Goal: Task Accomplishment & Management: Manage account settings

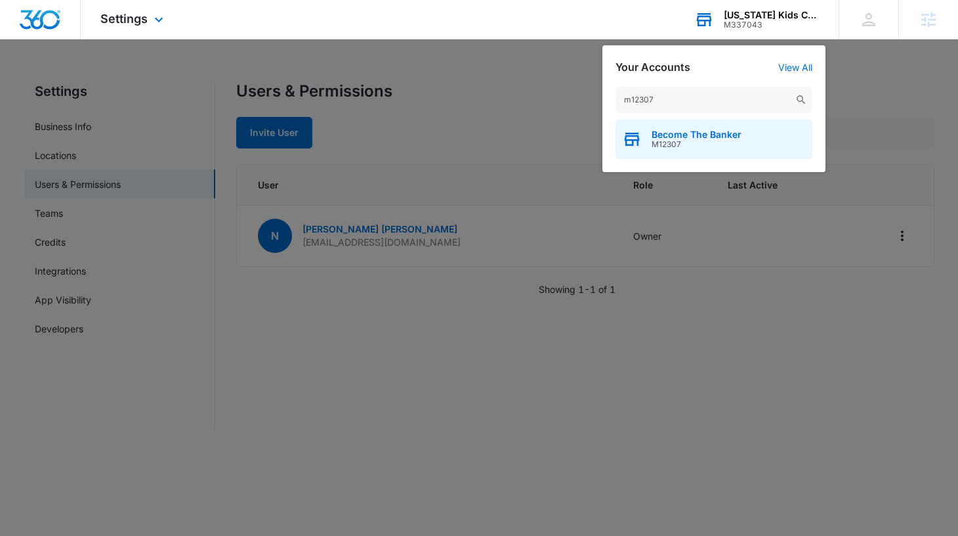
type input "m12307"
click at [716, 137] on span "Become The Banker" at bounding box center [697, 134] width 90 height 11
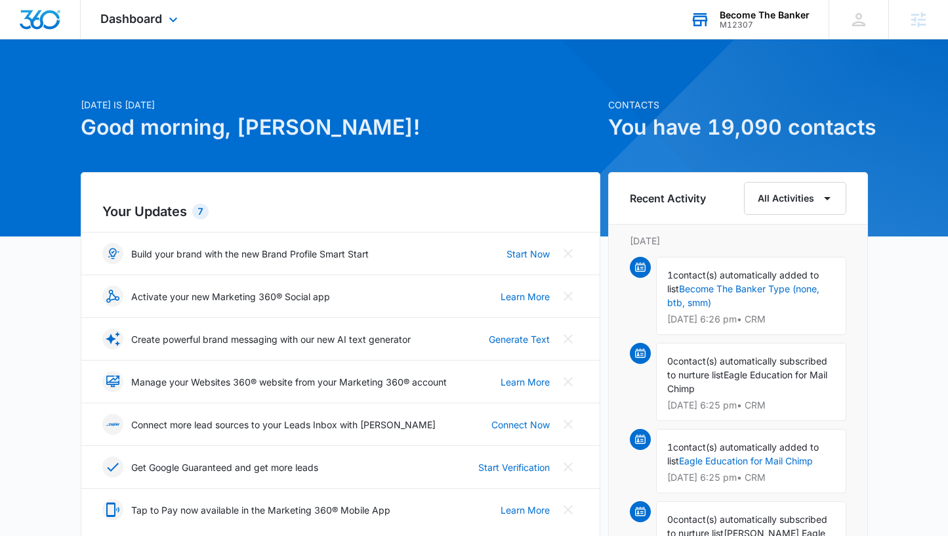
click at [128, 28] on div "Dashboard Apps Reputation Websites Forms CRM Email Social Shop Payments POS Con…" at bounding box center [141, 19] width 120 height 39
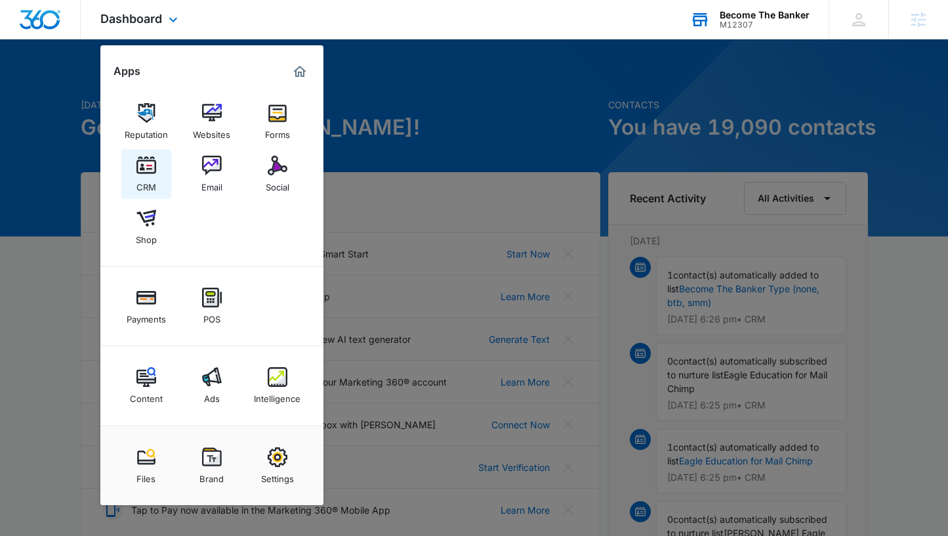
click at [150, 169] on img at bounding box center [147, 166] width 20 height 20
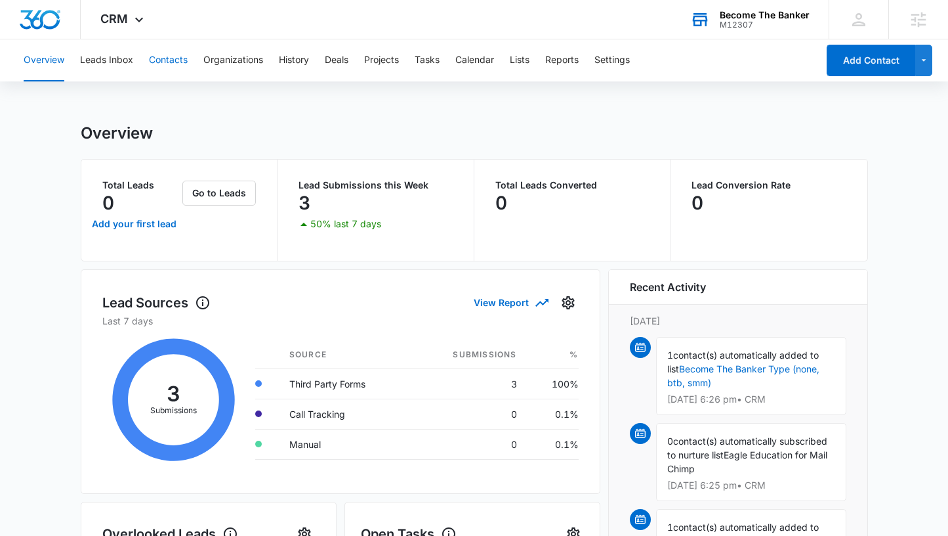
click at [164, 62] on button "Contacts" at bounding box center [168, 60] width 39 height 42
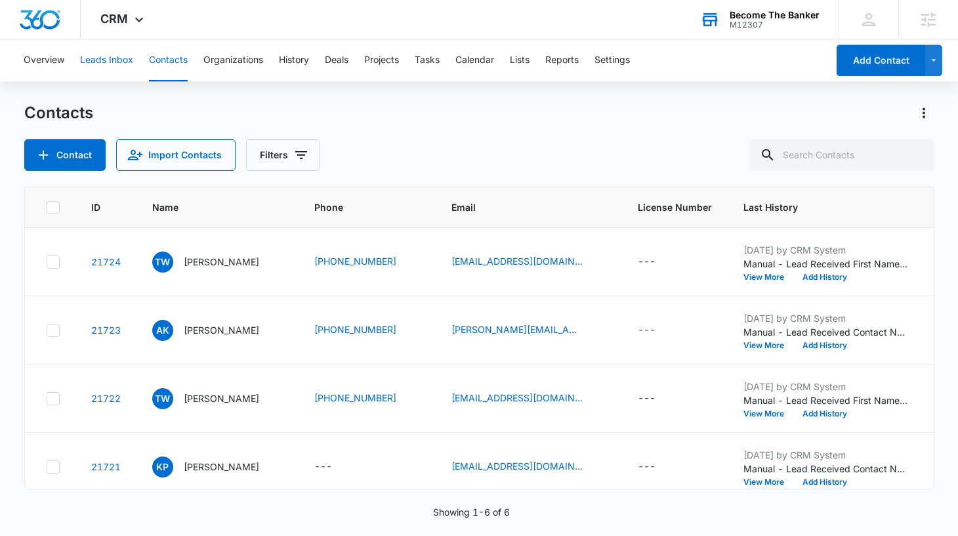
click at [106, 64] on button "Leads Inbox" at bounding box center [106, 60] width 53 height 42
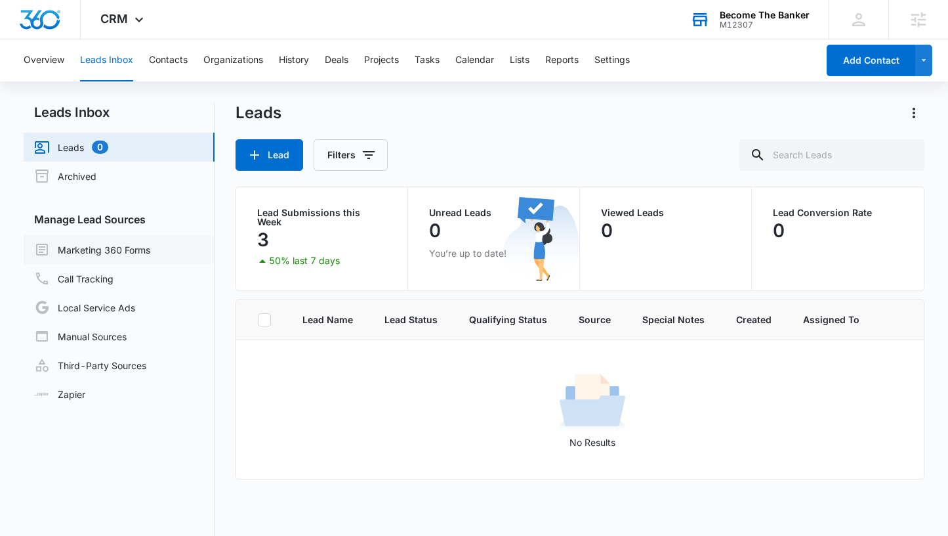
click at [77, 245] on link "Marketing 360 Forms" at bounding box center [92, 250] width 116 height 16
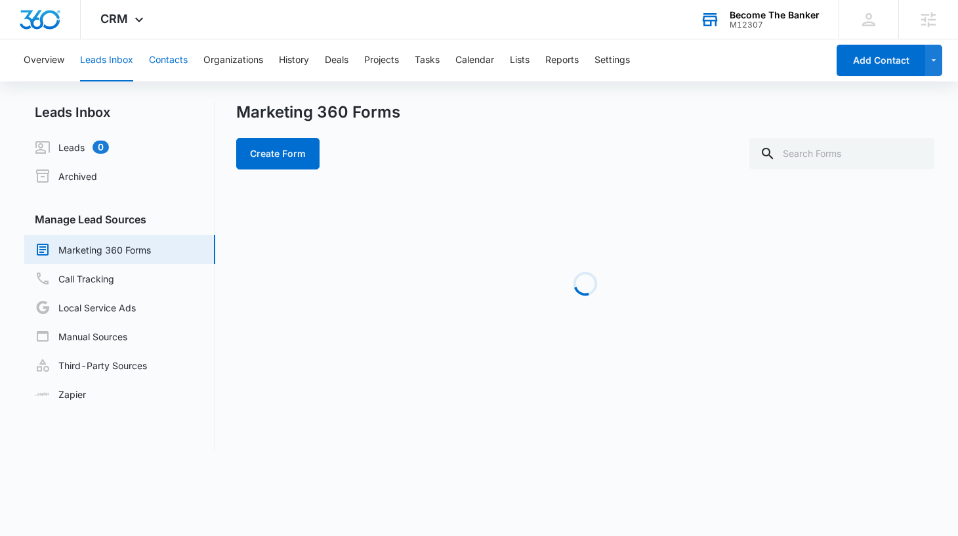
click at [177, 63] on button "Contacts" at bounding box center [168, 60] width 39 height 42
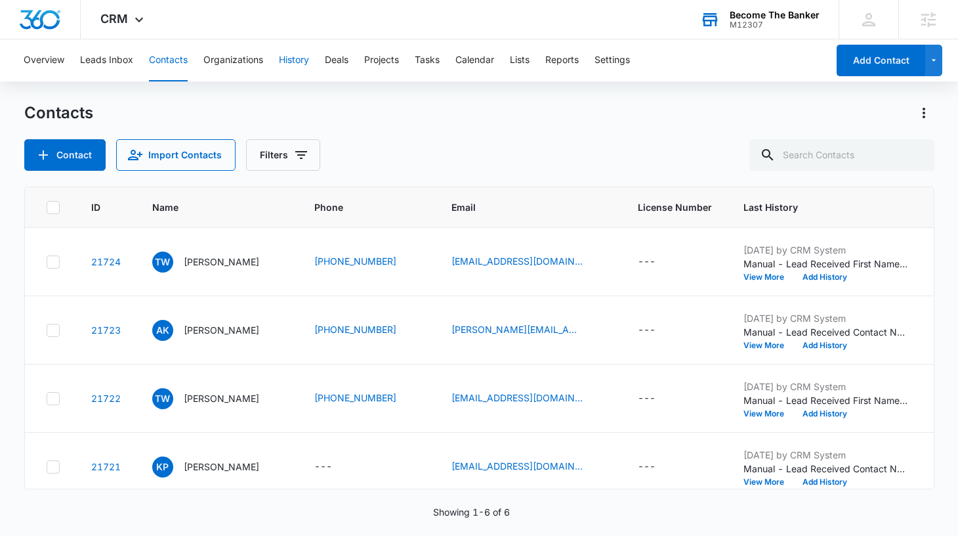
click at [290, 63] on button "History" at bounding box center [294, 60] width 30 height 42
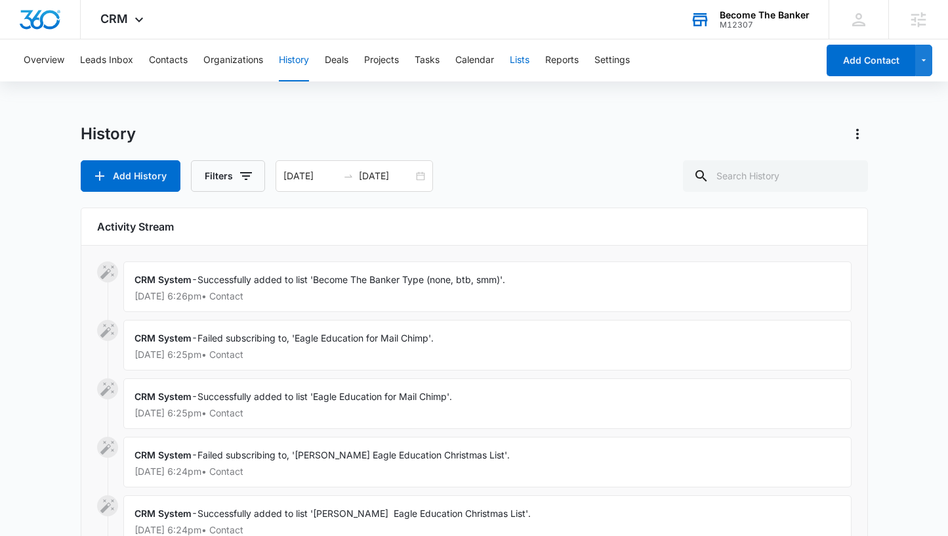
click at [521, 62] on button "Lists" at bounding box center [520, 60] width 20 height 42
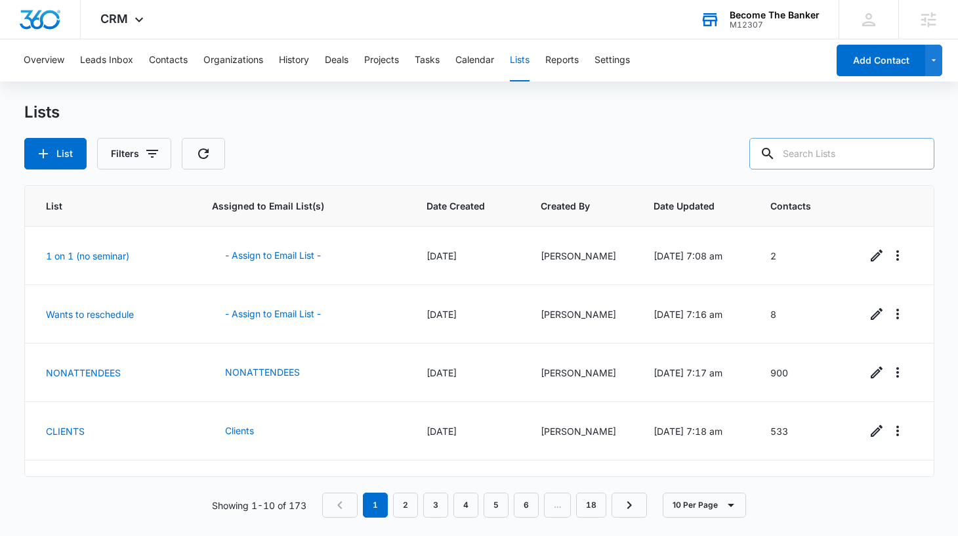
click at [863, 162] on input "text" at bounding box center [841, 154] width 185 height 32
type input "all contacts"
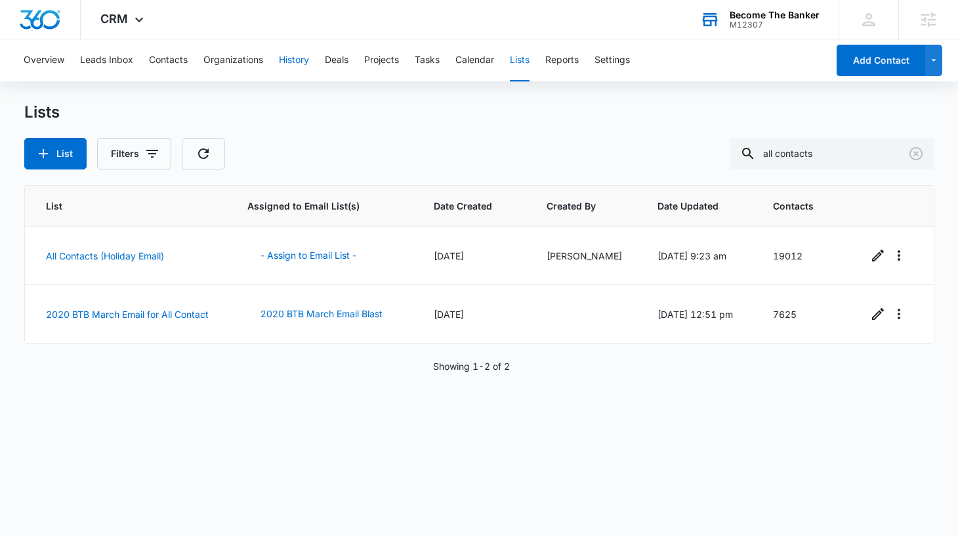
click at [294, 61] on button "History" at bounding box center [294, 60] width 30 height 42
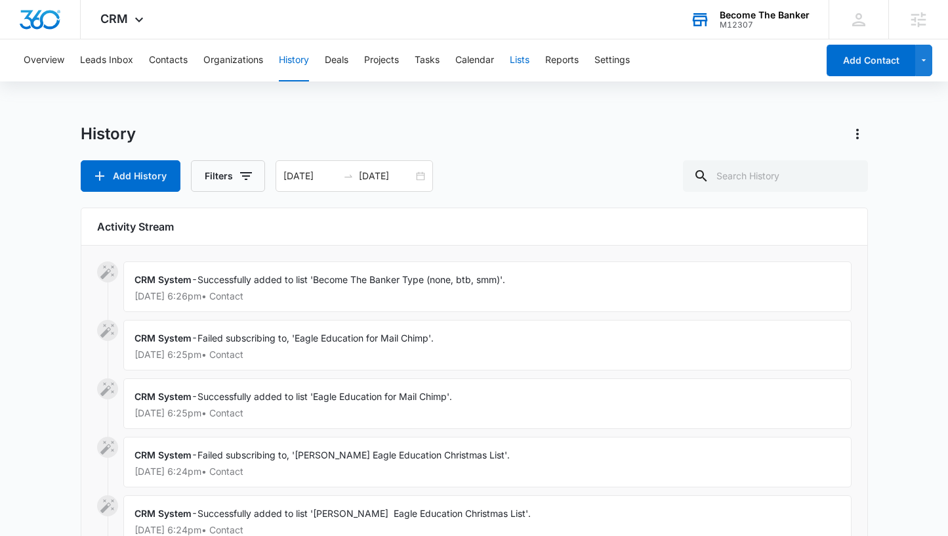
click at [524, 57] on button "Lists" at bounding box center [520, 60] width 20 height 42
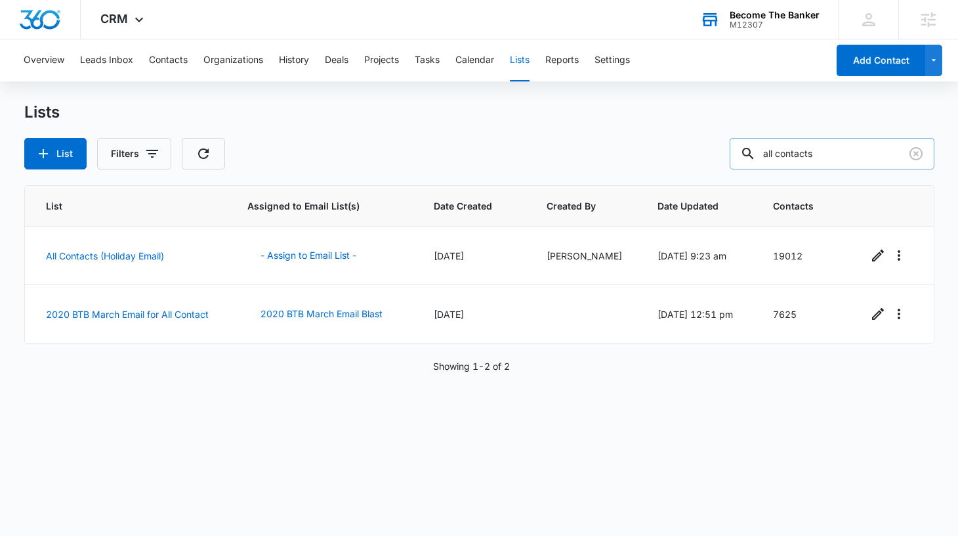
click at [865, 152] on input "all contacts" at bounding box center [832, 154] width 205 height 32
click at [96, 254] on link "All Contacts (Holiday Email)" at bounding box center [105, 255] width 118 height 11
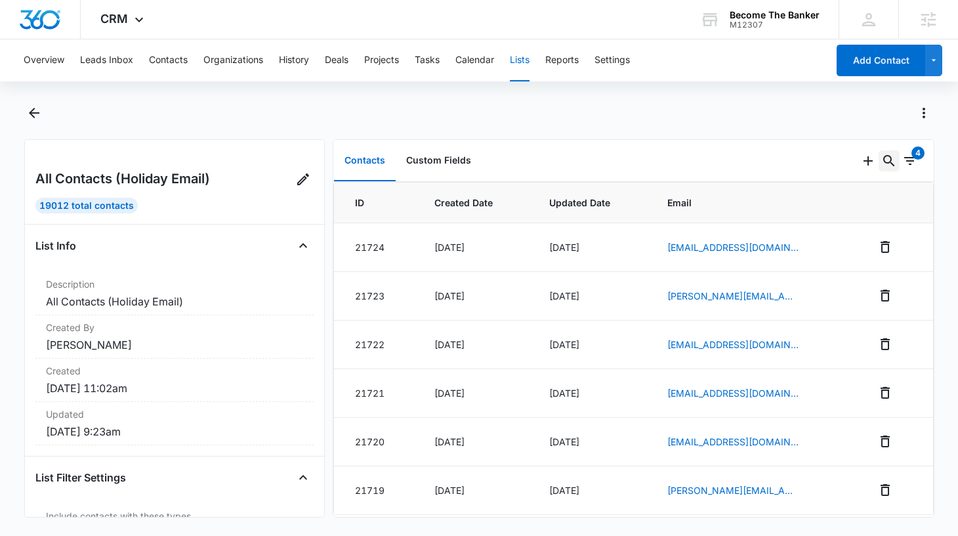
click at [881, 163] on icon "Search..." at bounding box center [889, 161] width 16 height 16
click at [832, 200] on input "text" at bounding box center [790, 204] width 185 height 32
type input "ty"
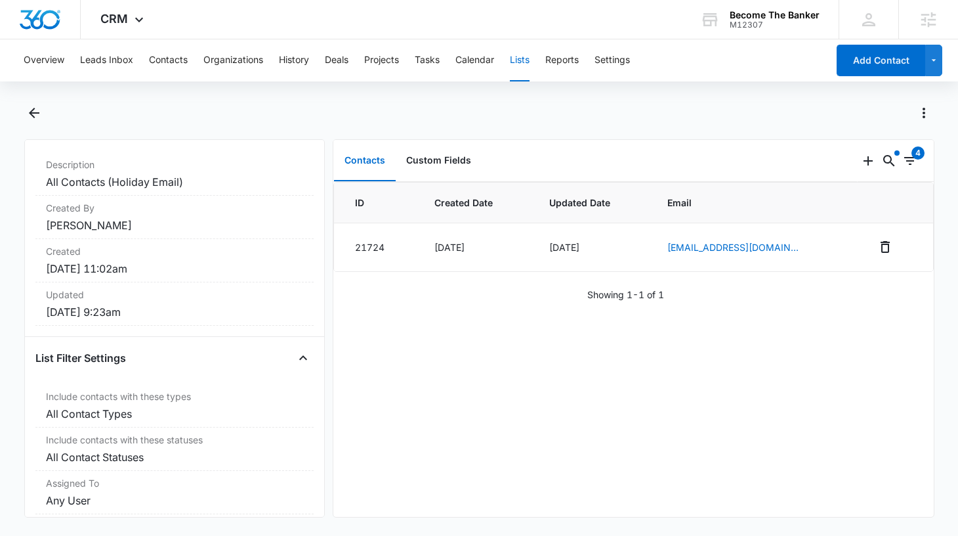
scroll to position [142, 0]
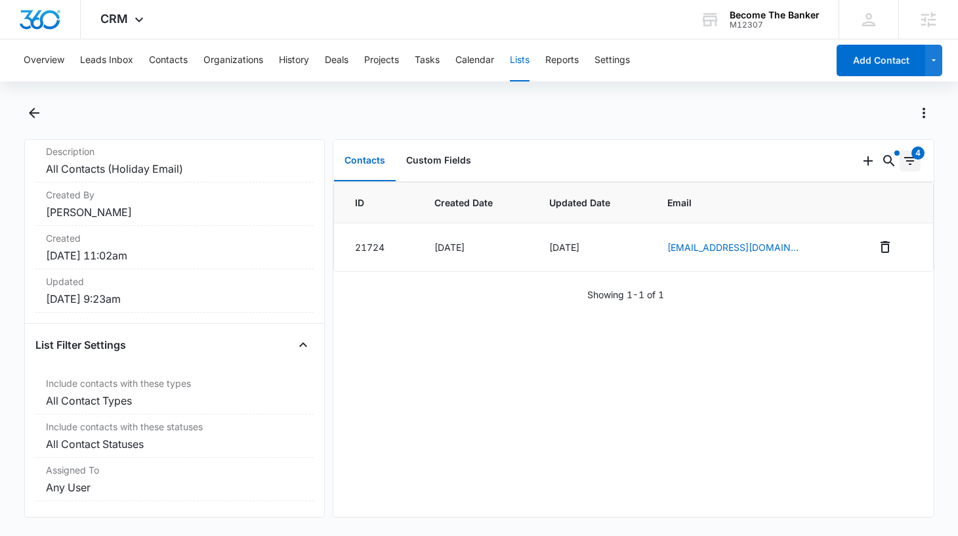
click at [902, 161] on icon "Filters" at bounding box center [910, 161] width 16 height 16
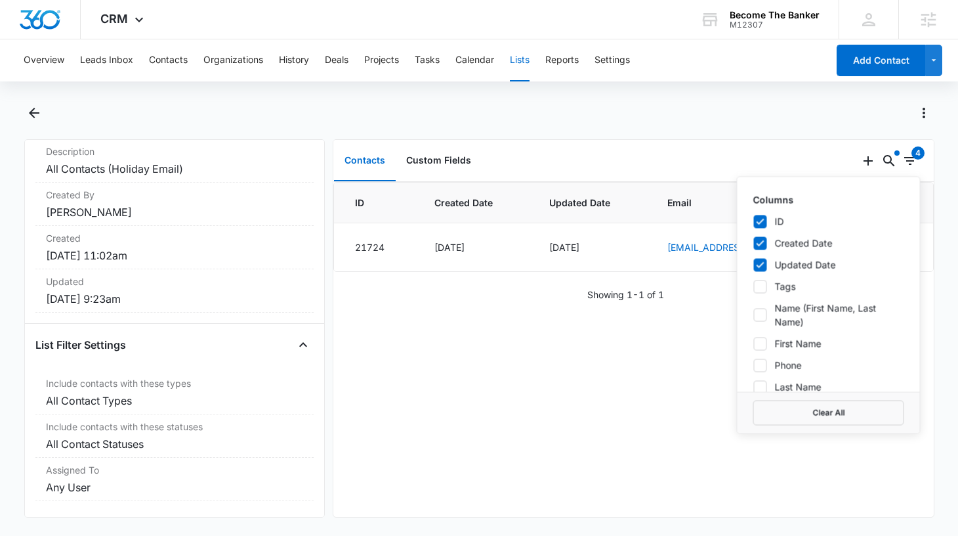
click at [771, 309] on label "Name (First Name, Last Name)" at bounding box center [828, 315] width 151 height 28
click at [753, 314] on input "Name (First Name, Last Name)" at bounding box center [753, 314] width 1 height 1
checkbox input "true"
click at [566, 410] on div "ID Created Date Updated Date Email Name 21724 Sep 9, 2025 Sep 9, 2025 ty.from.s…" at bounding box center [633, 349] width 601 height 335
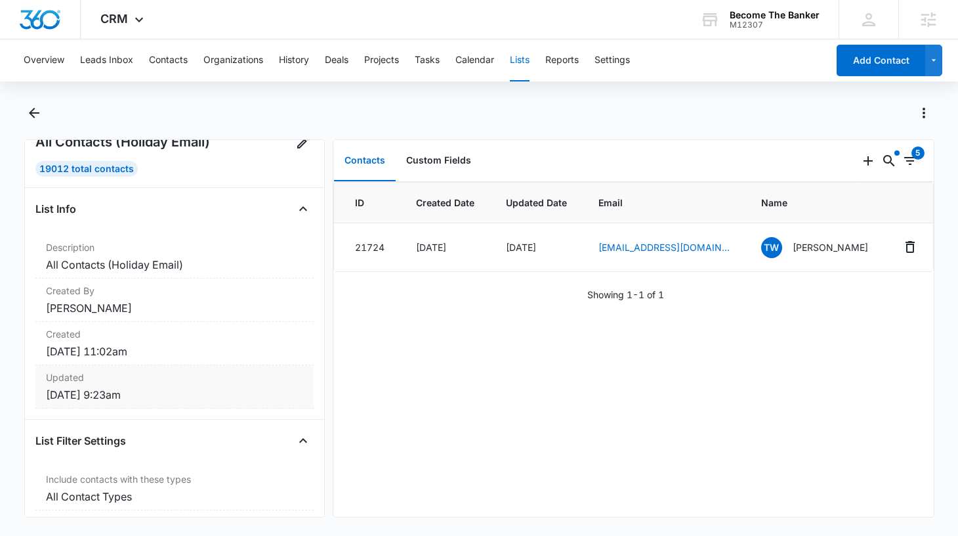
scroll to position [0, 0]
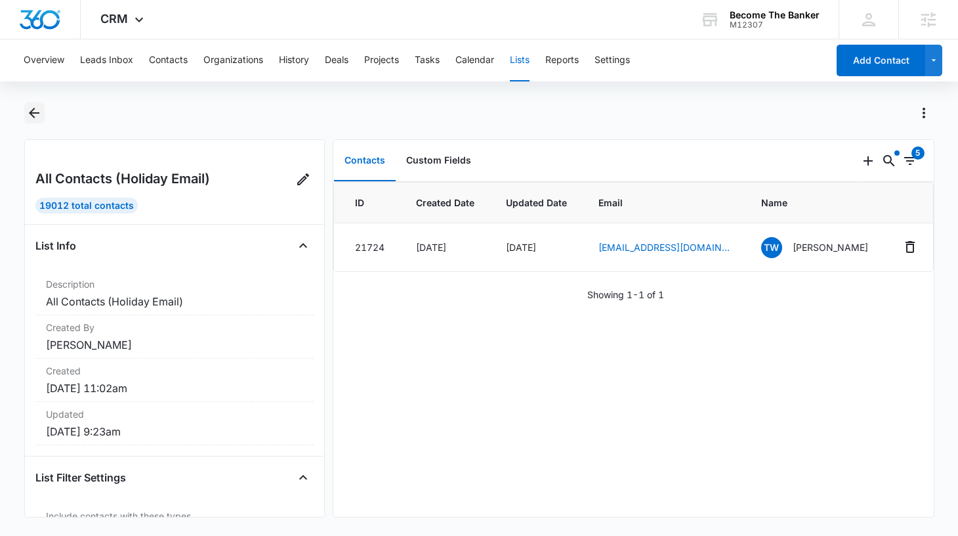
click at [32, 112] on icon "Back" at bounding box center [34, 113] width 11 height 11
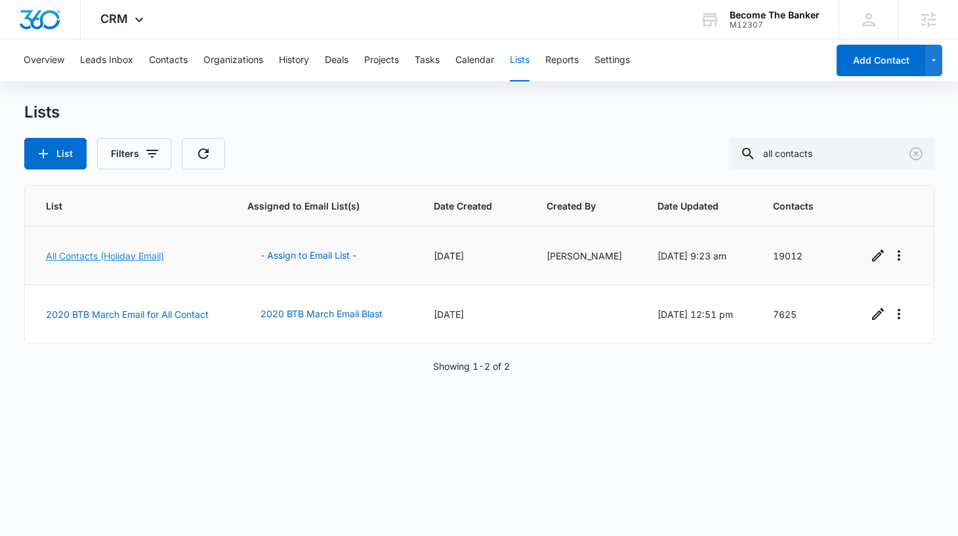
click at [109, 257] on link "All Contacts (Holiday Email)" at bounding box center [105, 255] width 118 height 11
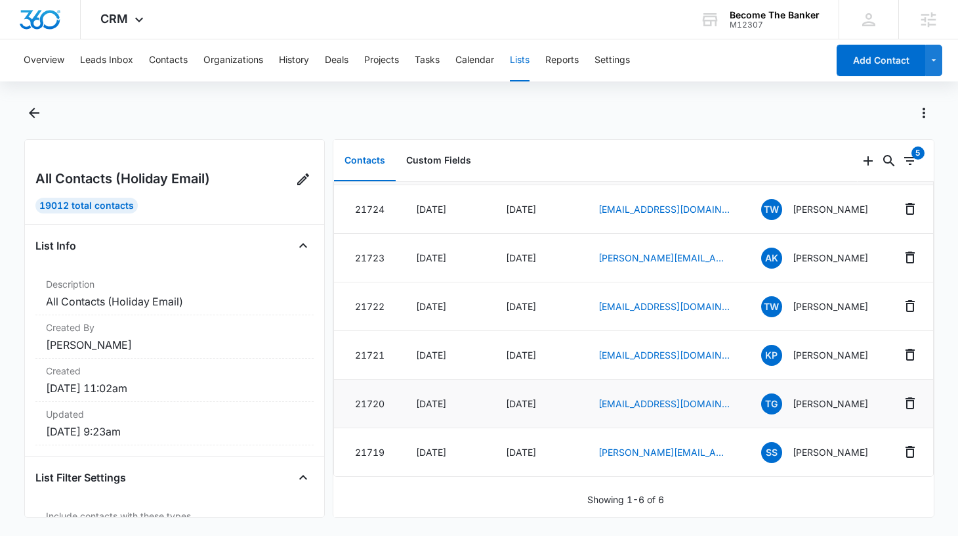
scroll to position [60, 0]
click at [881, 161] on icon "Search..." at bounding box center [889, 161] width 16 height 16
click at [817, 203] on input "text" at bounding box center [790, 204] width 185 height 32
type input "amy"
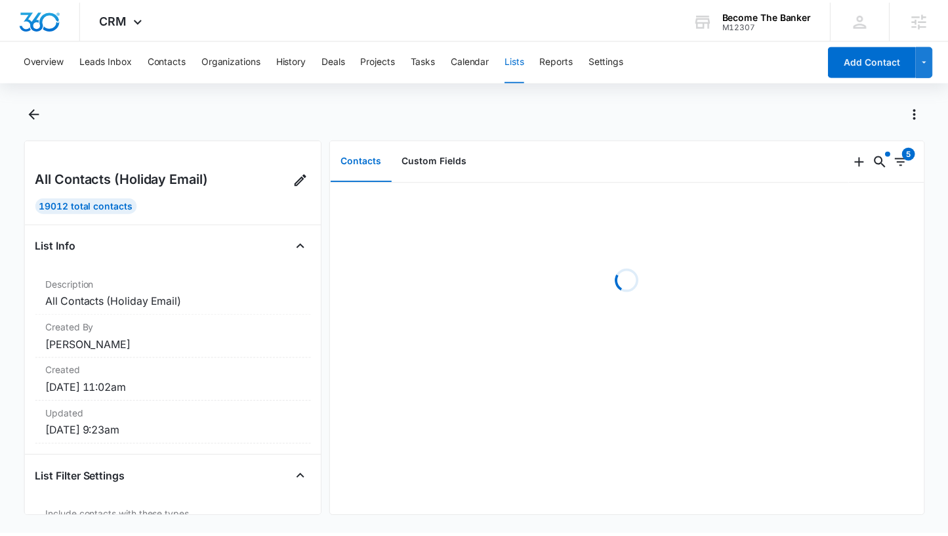
scroll to position [0, 0]
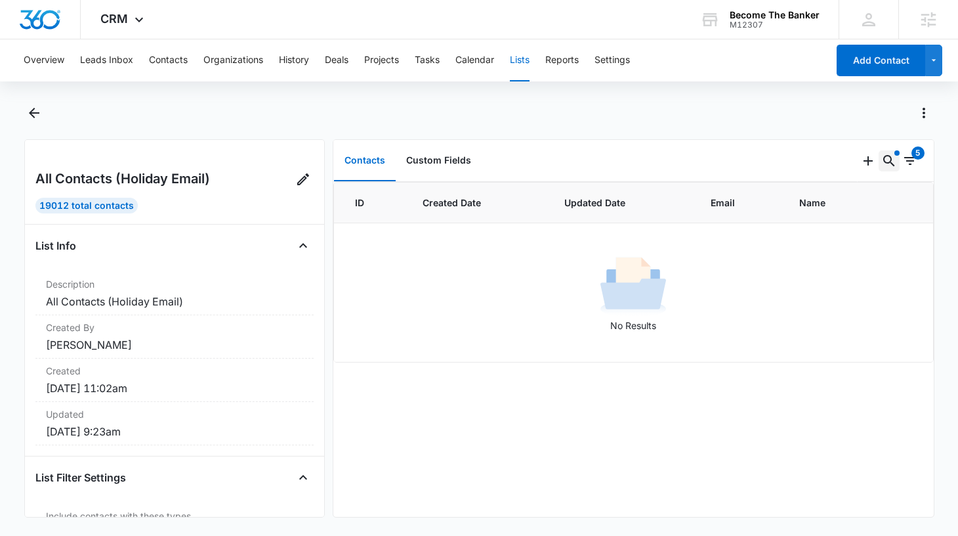
click at [884, 159] on icon "Search..." at bounding box center [889, 161] width 16 height 16
click at [861, 205] on icon "Clear" at bounding box center [864, 204] width 16 height 16
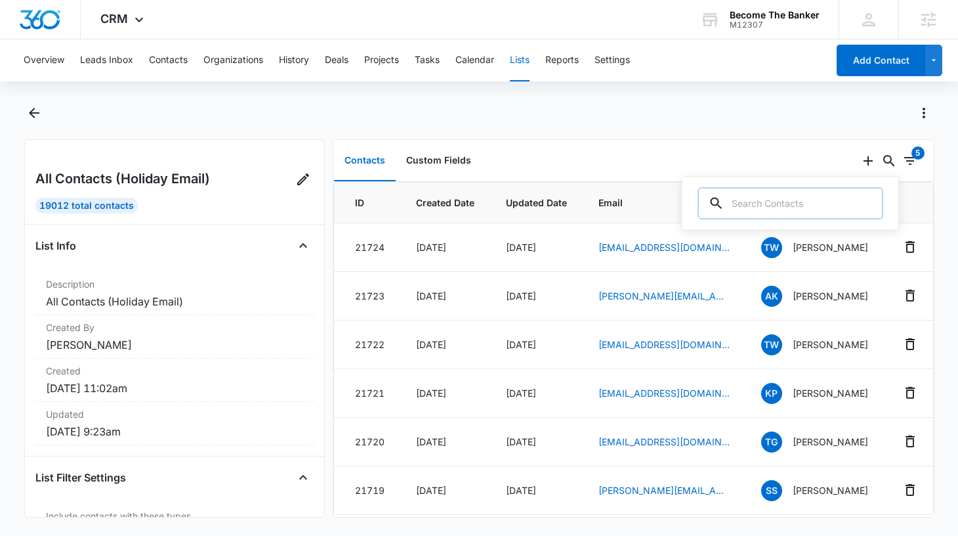
click at [114, 205] on div "19012 Total Contacts" at bounding box center [86, 206] width 102 height 16
click at [285, 60] on button "History" at bounding box center [294, 60] width 30 height 42
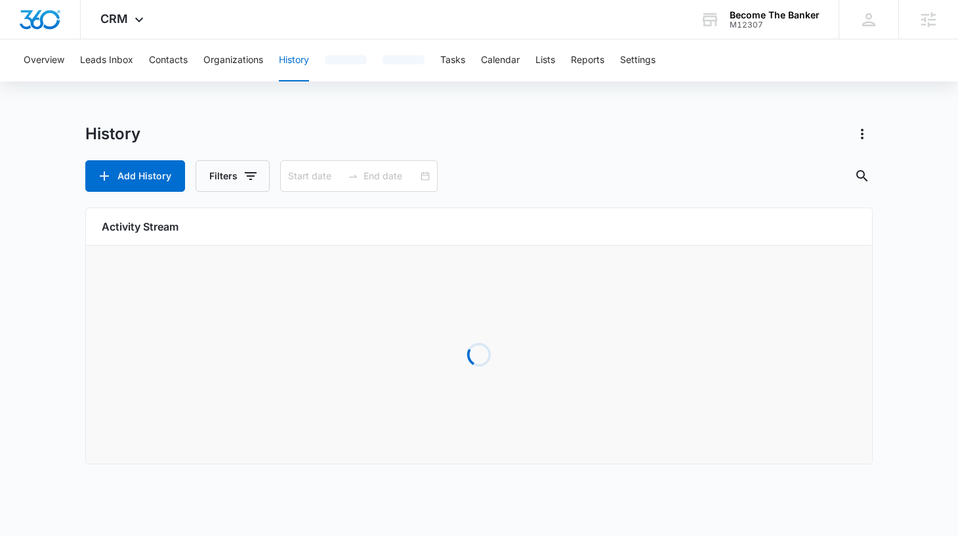
type input "08/10/2025"
type input "09/09/2025"
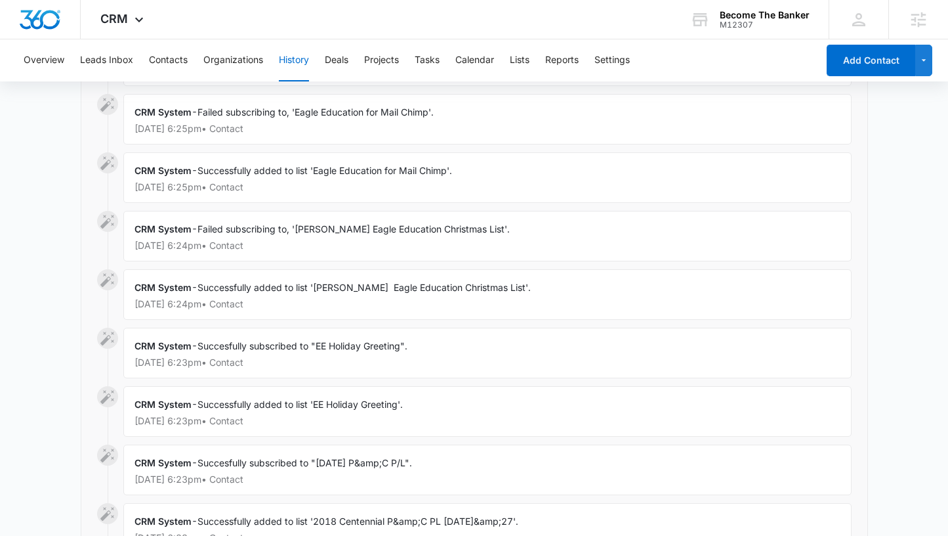
scroll to position [363, 0]
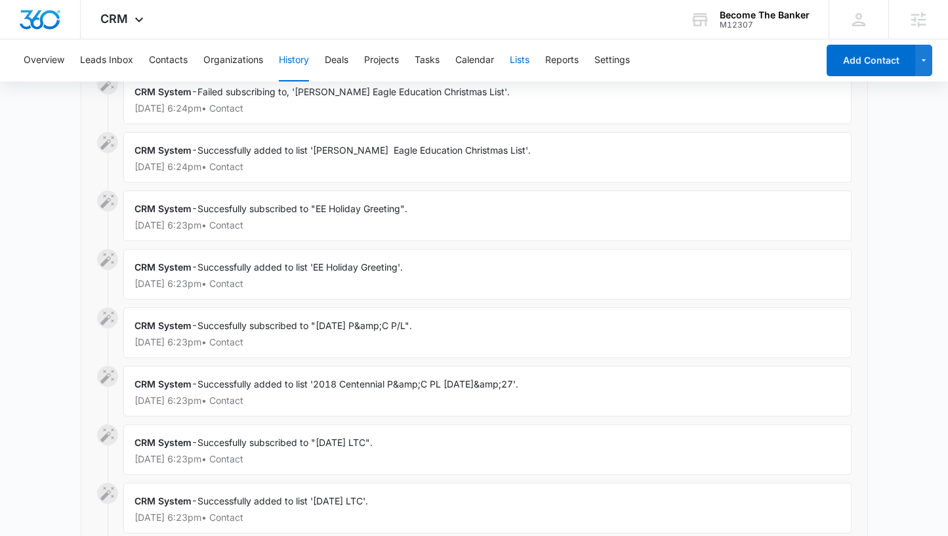
click at [524, 62] on button "Lists" at bounding box center [520, 60] width 20 height 42
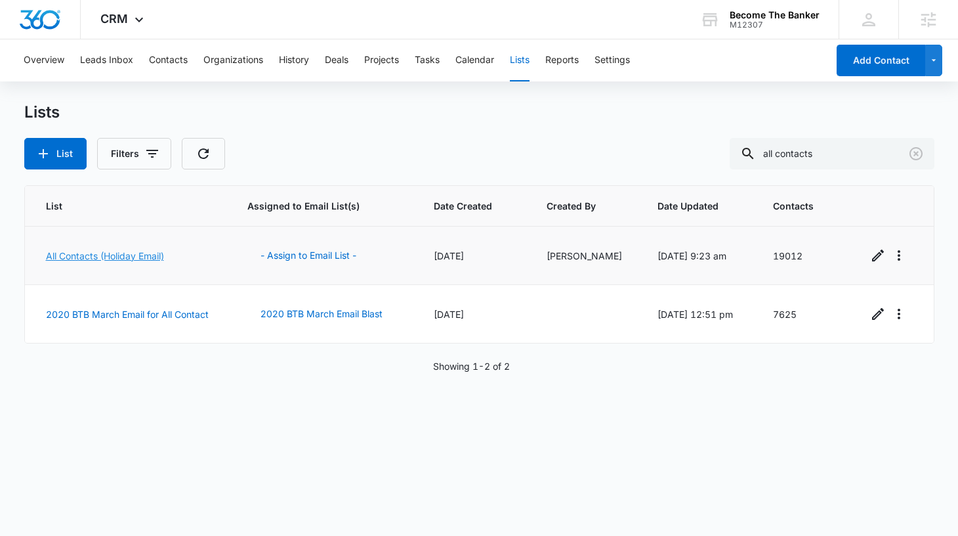
click at [110, 256] on link "All Contacts (Holiday Email)" at bounding box center [105, 255] width 118 height 11
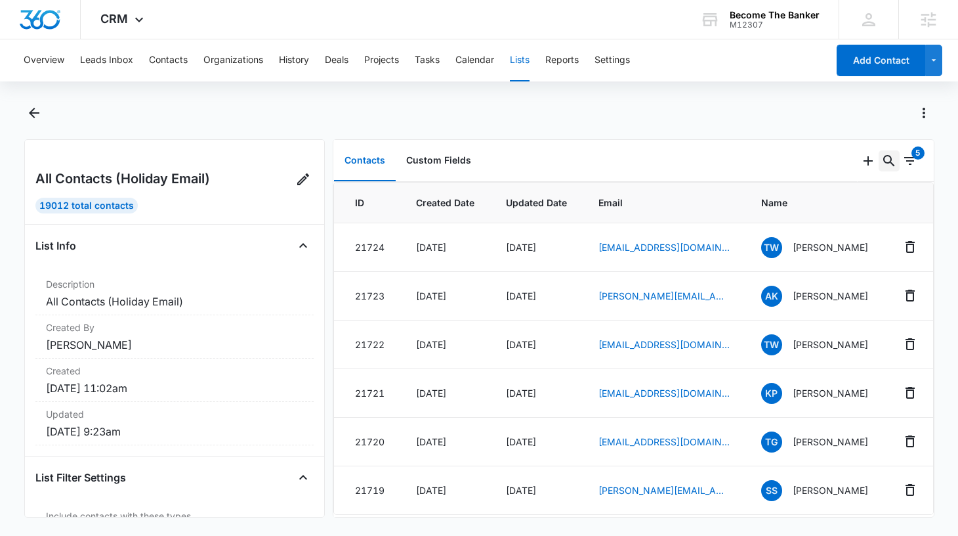
click at [881, 165] on icon "Search..." at bounding box center [889, 161] width 16 height 16
click at [854, 207] on div at bounding box center [864, 204] width 21 height 32
click at [827, 201] on input "text" at bounding box center [790, 204] width 185 height 32
type input "glen"
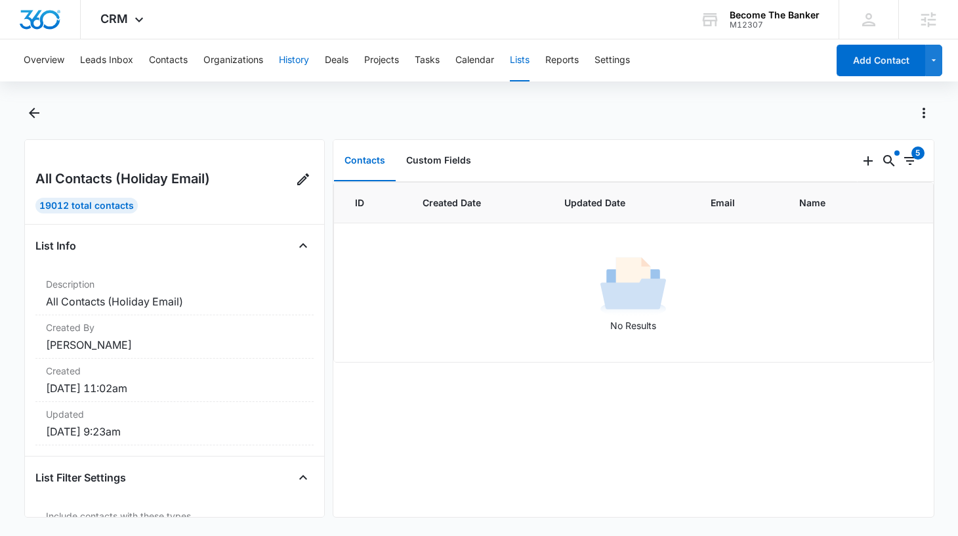
click at [293, 59] on button "History" at bounding box center [294, 60] width 30 height 42
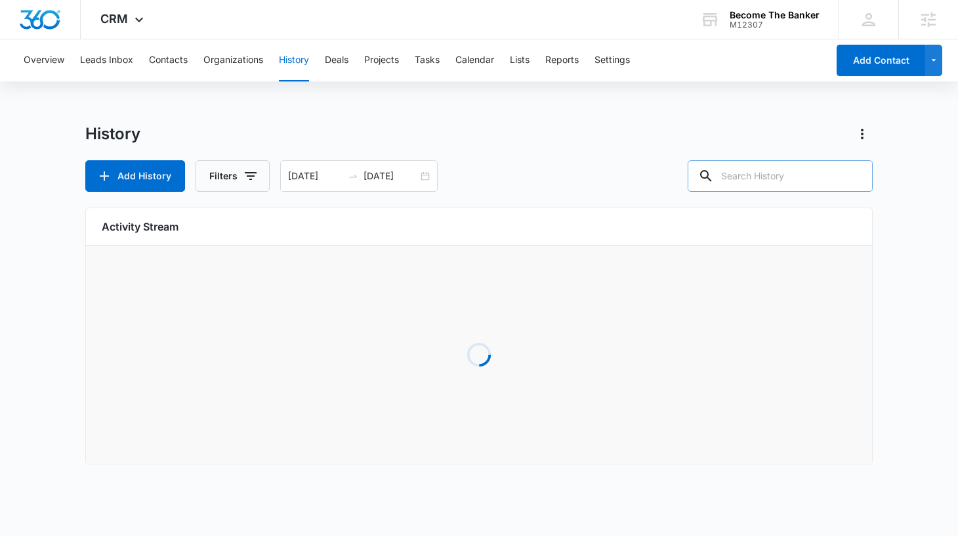
click at [786, 172] on input "text" at bounding box center [780, 176] width 185 height 32
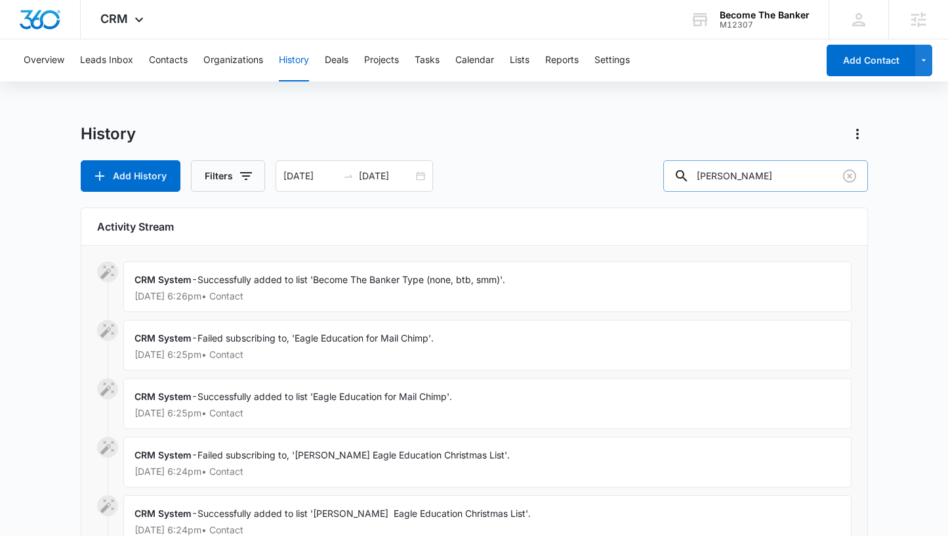
type input "glen"
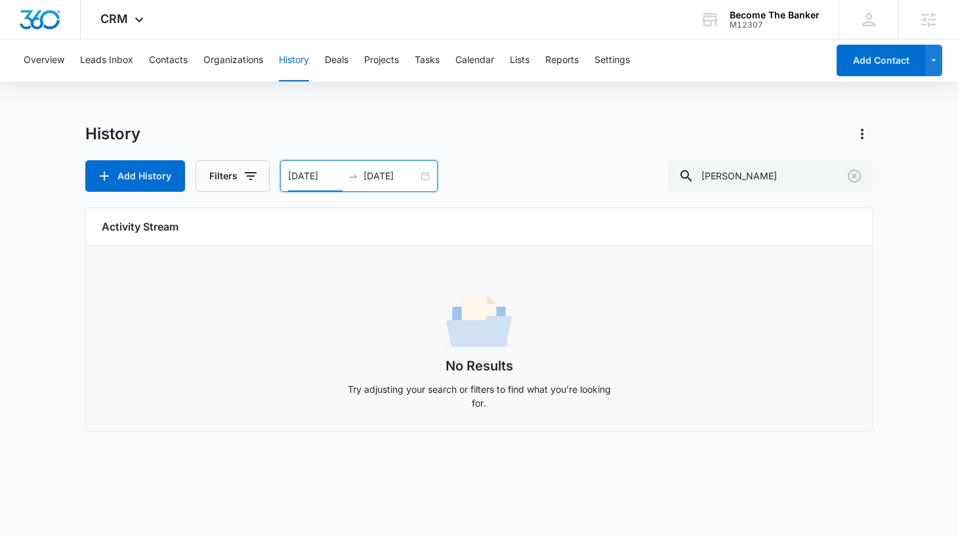
click at [331, 178] on input "[DATE]" at bounding box center [315, 176] width 54 height 14
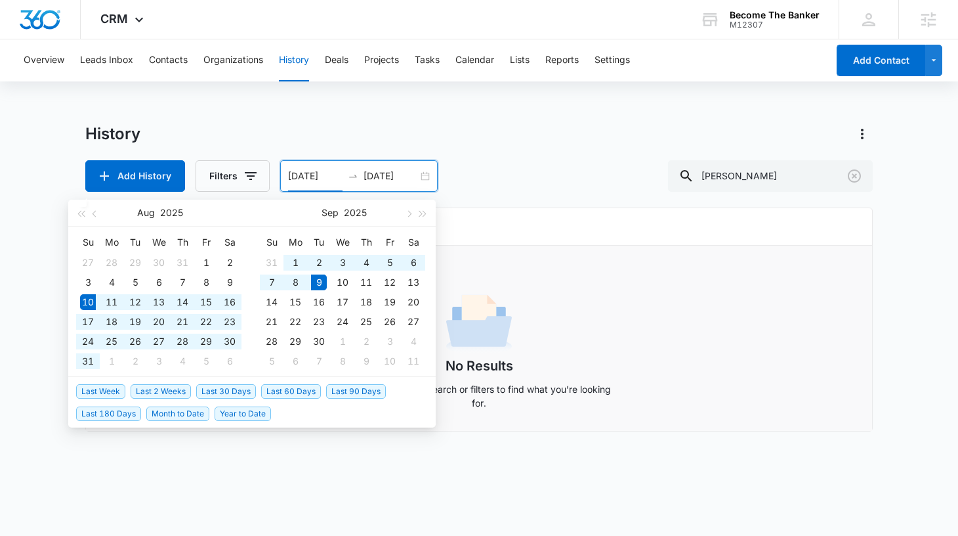
drag, startPoint x: 335, startPoint y: 175, endPoint x: 327, endPoint y: 175, distance: 7.9
click at [327, 175] on input "08/10/2025" at bounding box center [315, 176] width 54 height 14
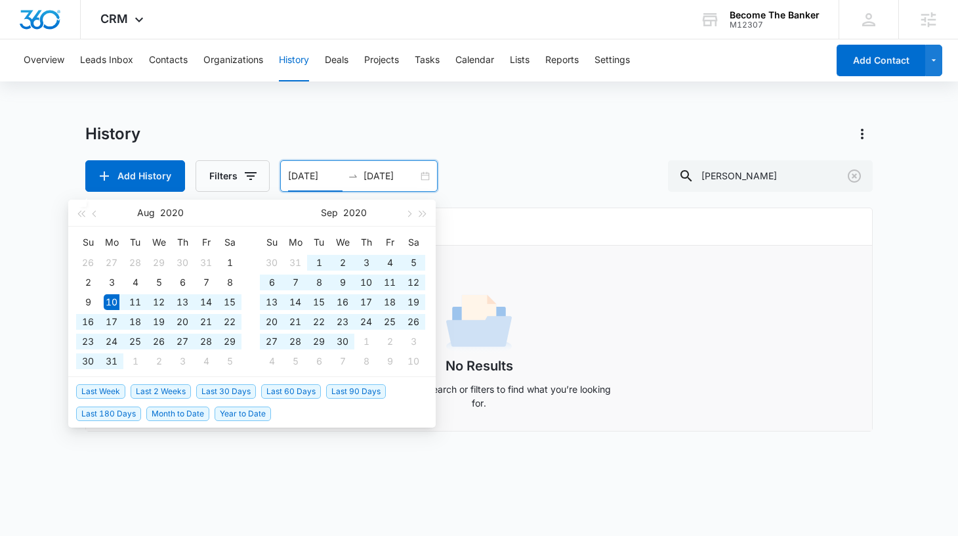
type input "08/10/2020"
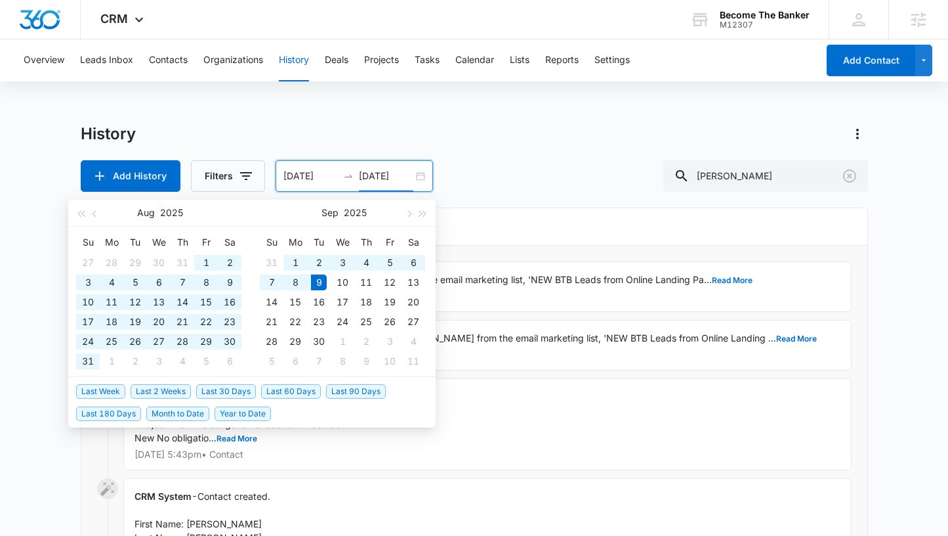
click at [541, 151] on div "History Add History Filters 08/10/2020 09/09/2025 Aug 2025 Su Mo Tu We Th Fr Sa…" at bounding box center [475, 157] width 788 height 68
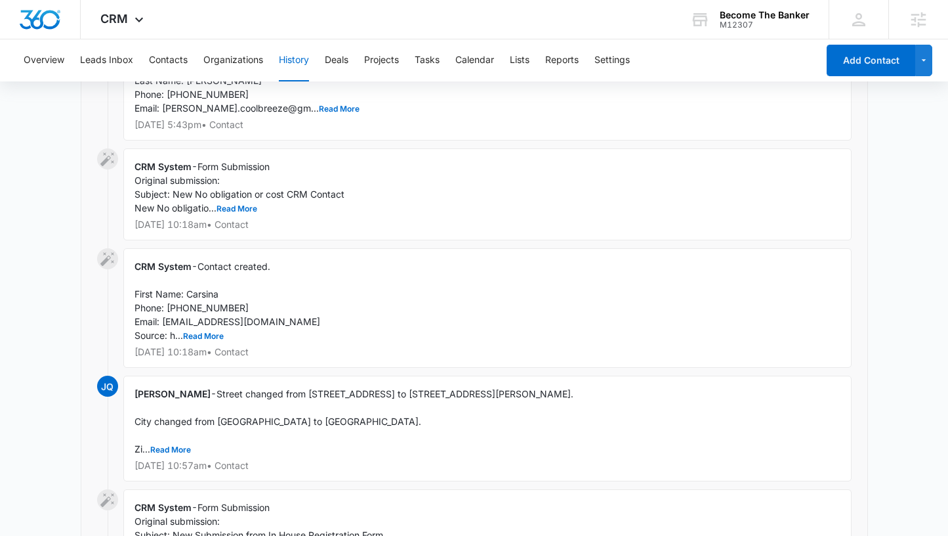
scroll to position [427, 0]
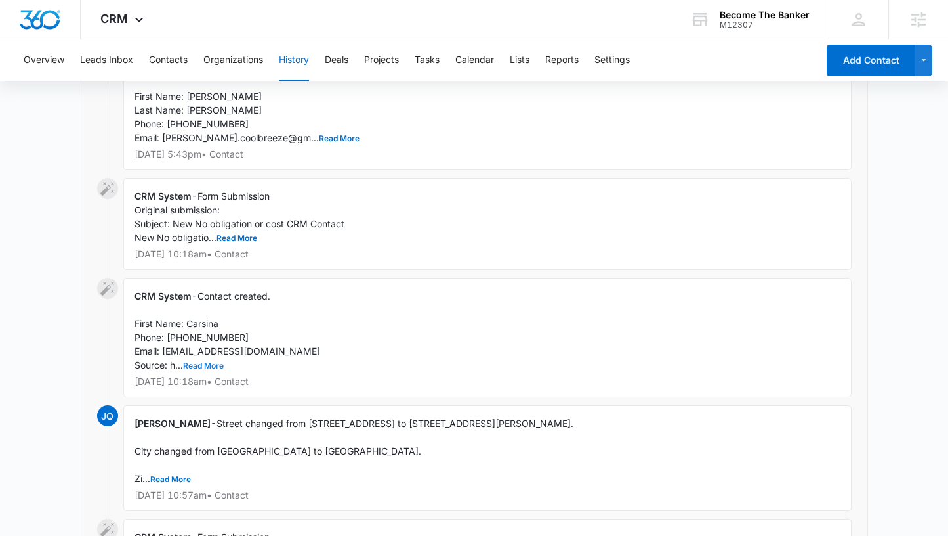
click at [203, 366] on button "Read More" at bounding box center [203, 366] width 41 height 8
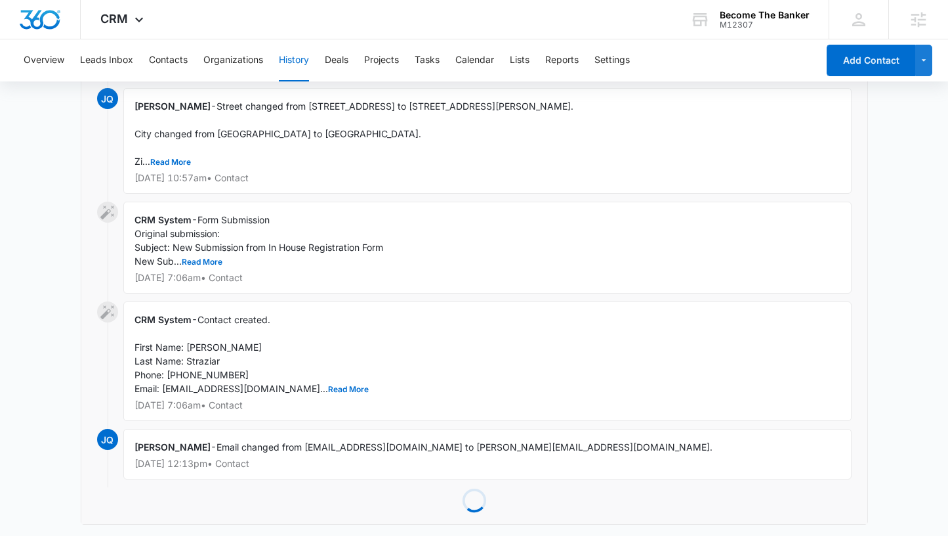
scroll to position [790, 0]
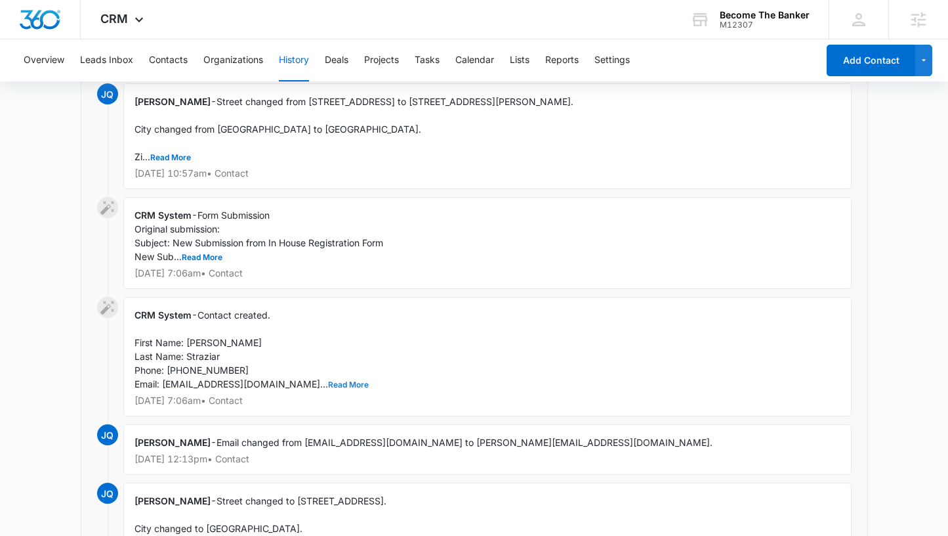
click at [328, 385] on button "Read More" at bounding box center [348, 385] width 41 height 8
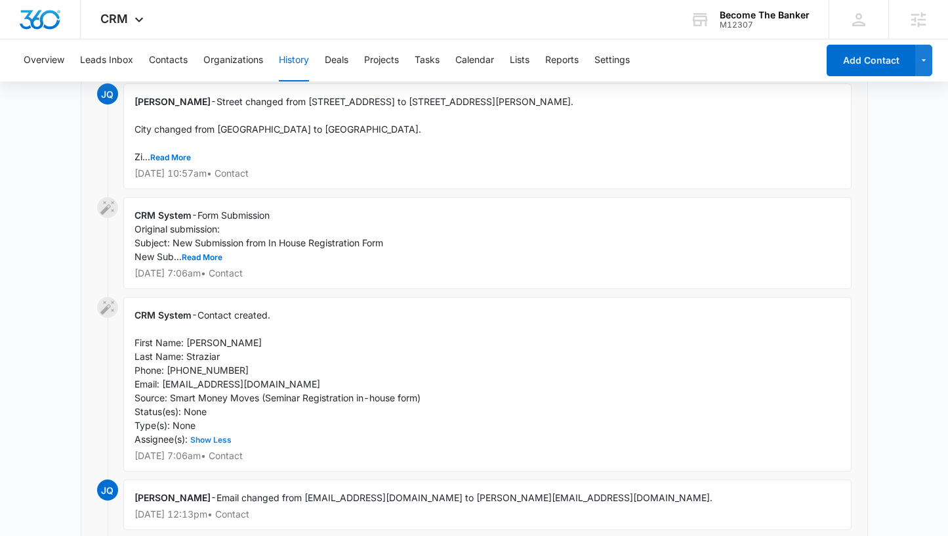
click at [215, 438] on button "Show Less" at bounding box center [211, 440] width 47 height 8
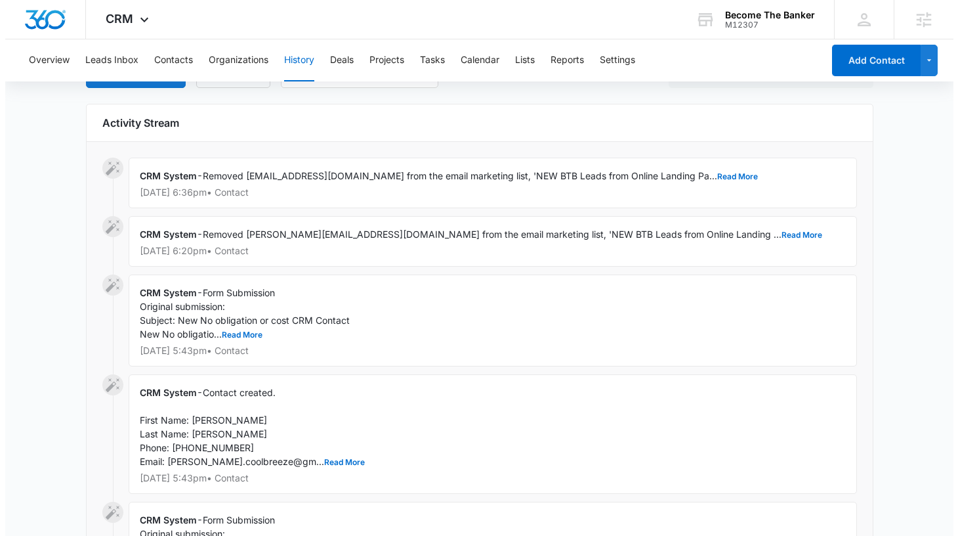
scroll to position [0, 0]
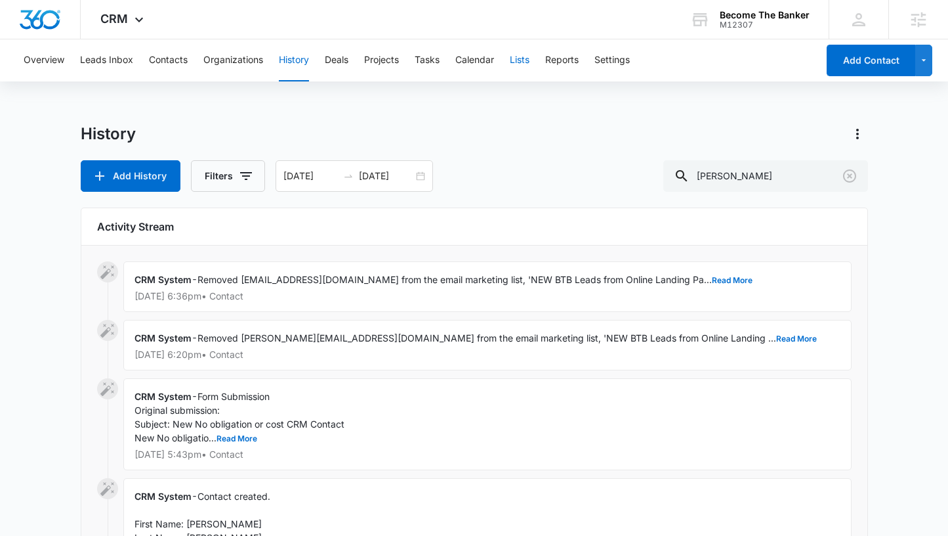
click at [525, 60] on button "Lists" at bounding box center [520, 60] width 20 height 42
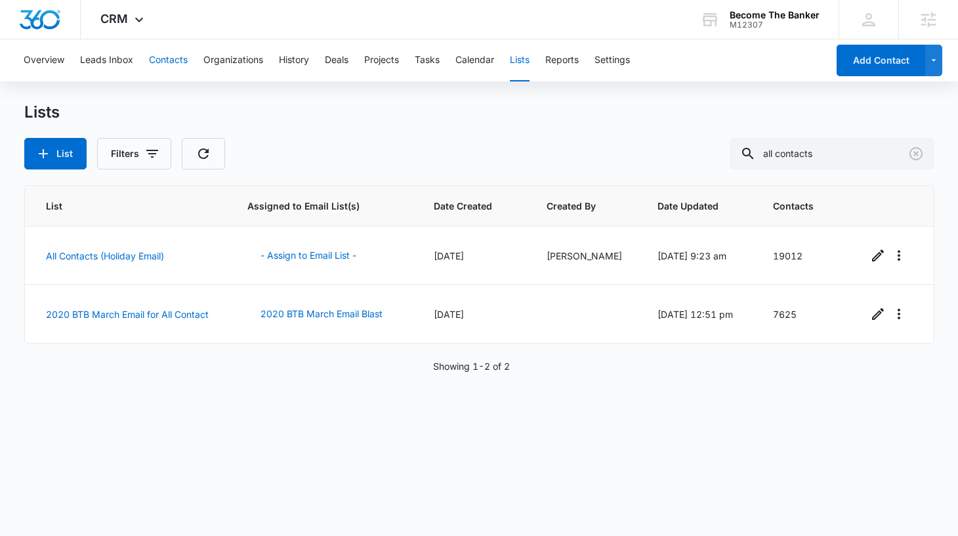
click at [167, 59] on button "Contacts" at bounding box center [168, 60] width 39 height 42
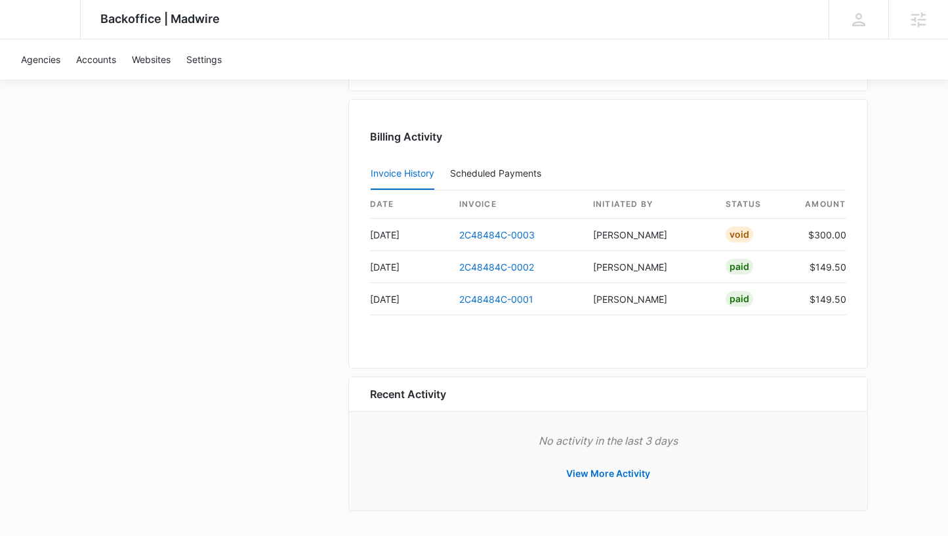
scroll to position [1177, 0]
